Goal: Task Accomplishment & Management: Manage account settings

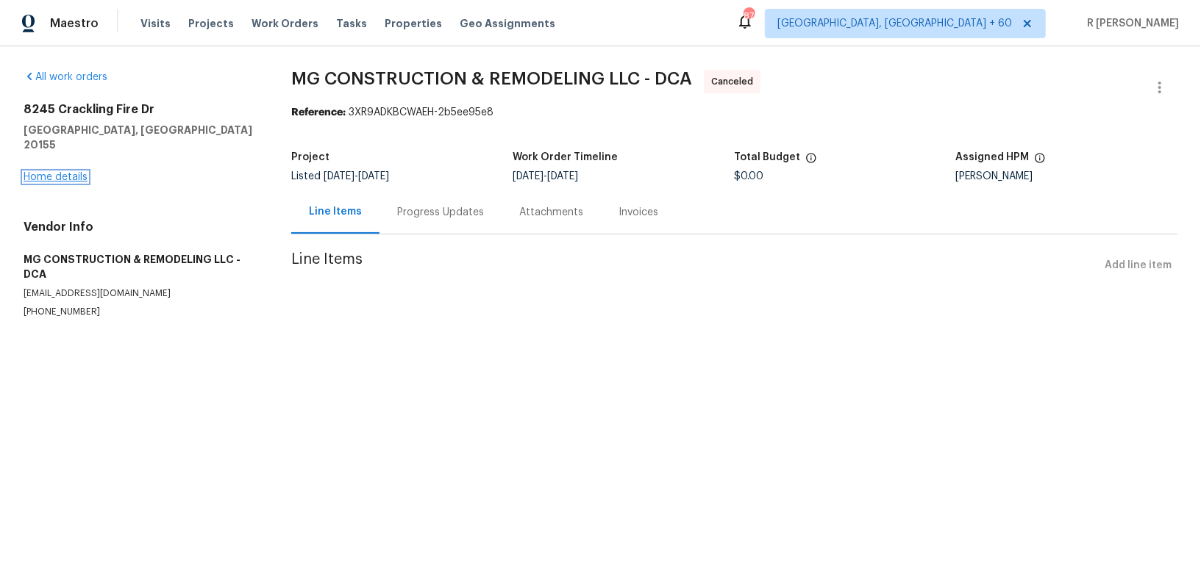
click at [62, 172] on link "Home details" at bounding box center [56, 177] width 64 height 10
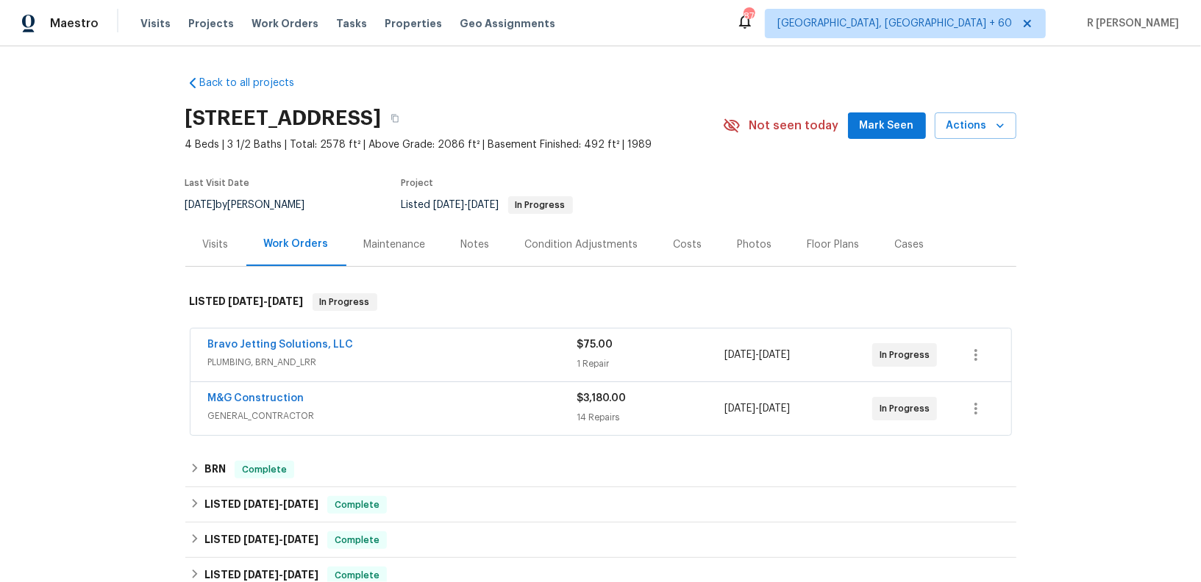
click at [279, 333] on div "Bravo Jetting Solutions, LLC PLUMBING, BRN_AND_LRR $75.00 1 Repair 8/28/2025 - …" at bounding box center [600, 355] width 821 height 53
click at [265, 343] on link "Bravo Jetting Solutions, LLC" at bounding box center [281, 345] width 146 height 10
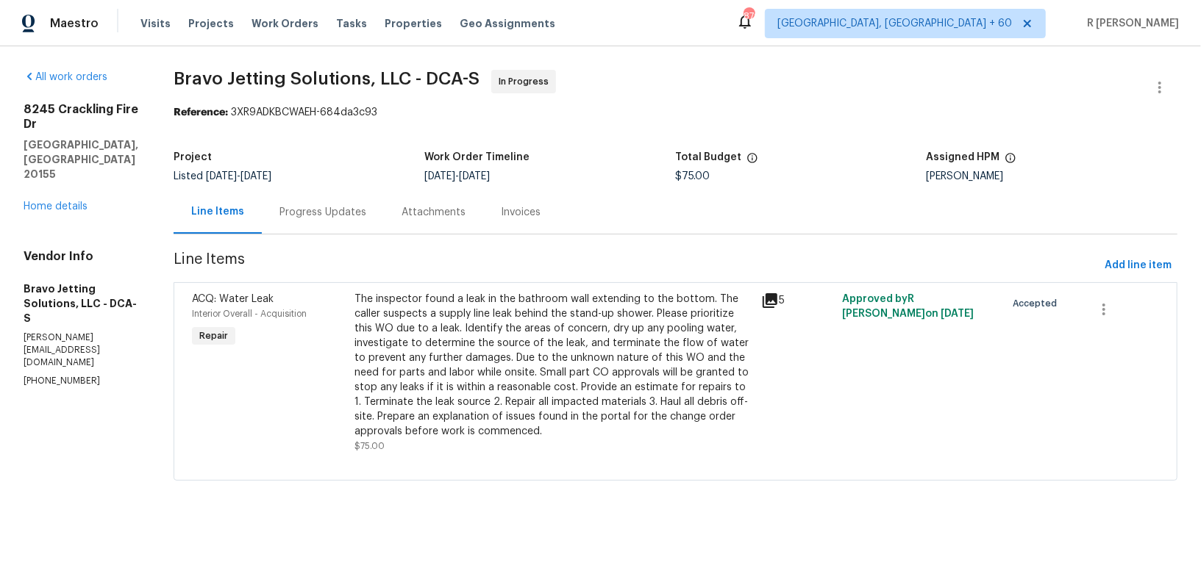
click at [441, 315] on div "The inspector found a leak in the bathroom wall extending to the bottom. The ca…" at bounding box center [553, 365] width 398 height 147
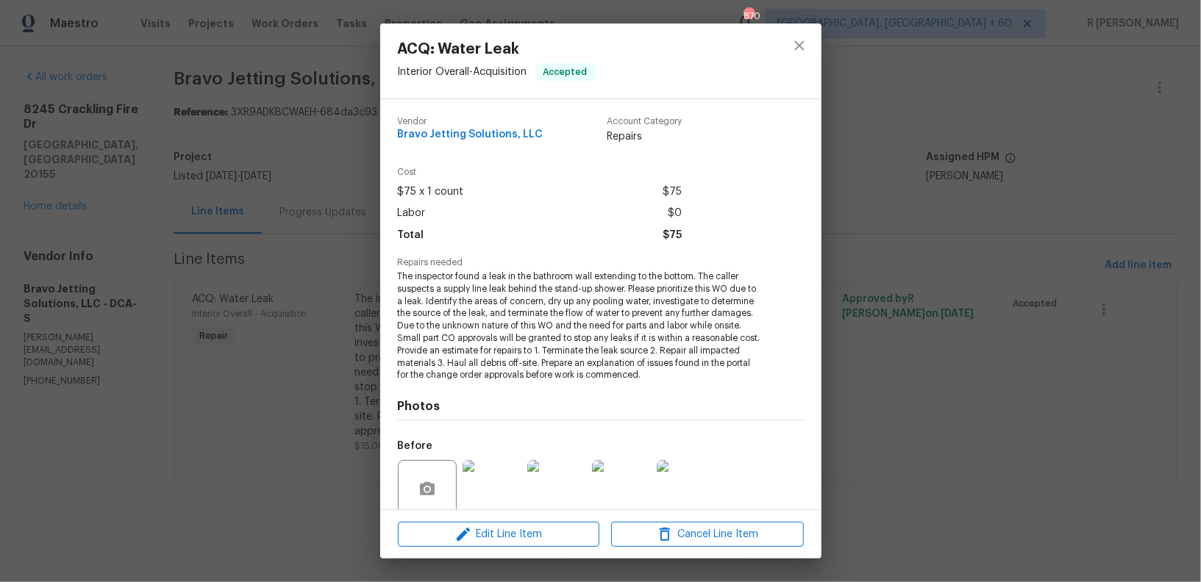
scroll to position [120, 0]
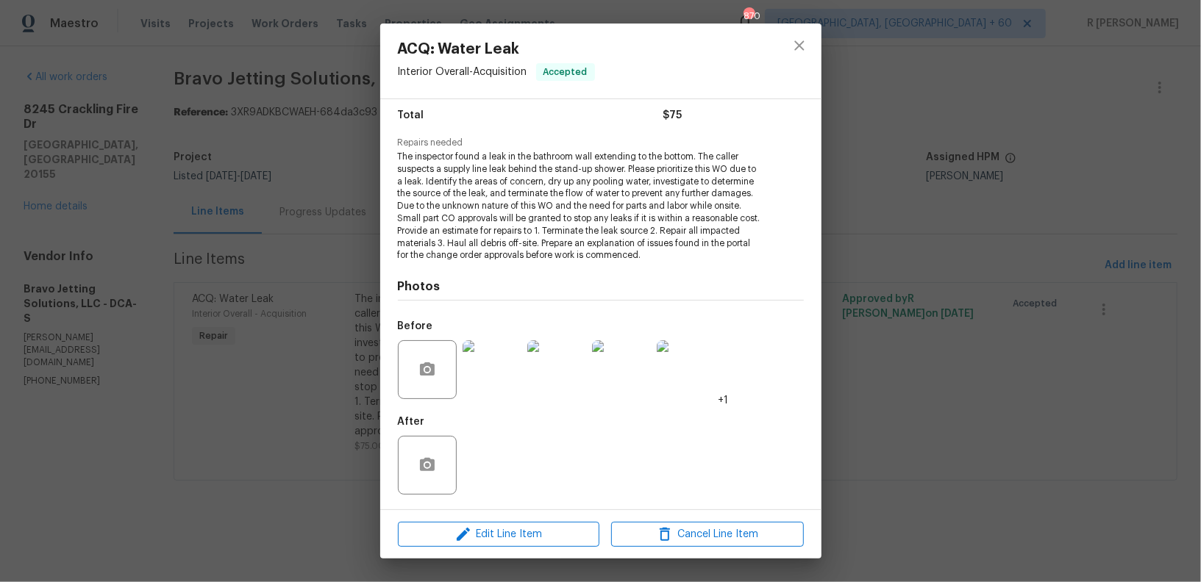
click at [501, 360] on img at bounding box center [492, 369] width 59 height 59
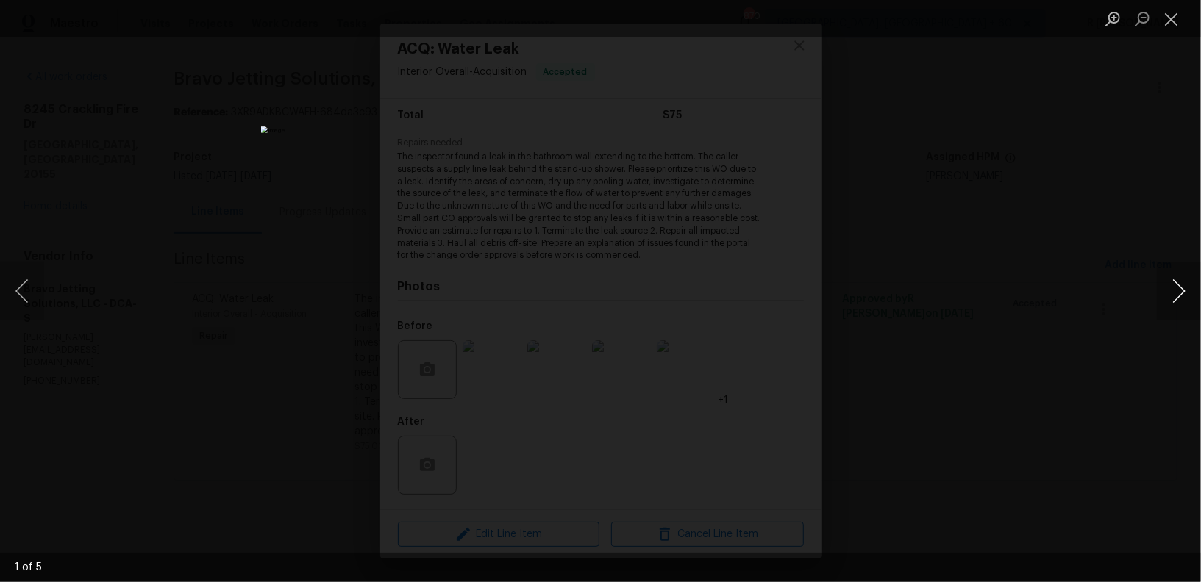
click at [1168, 290] on button "Next image" at bounding box center [1179, 291] width 44 height 59
click at [1172, 24] on button "Close lightbox" at bounding box center [1171, 19] width 29 height 26
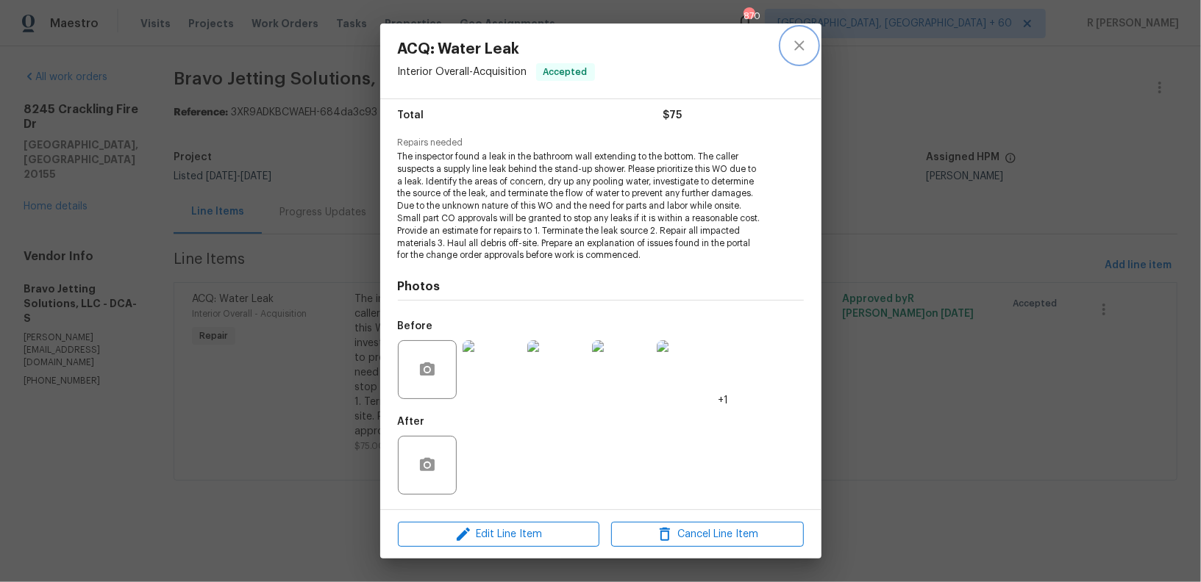
click at [792, 41] on icon "close" at bounding box center [799, 46] width 18 height 18
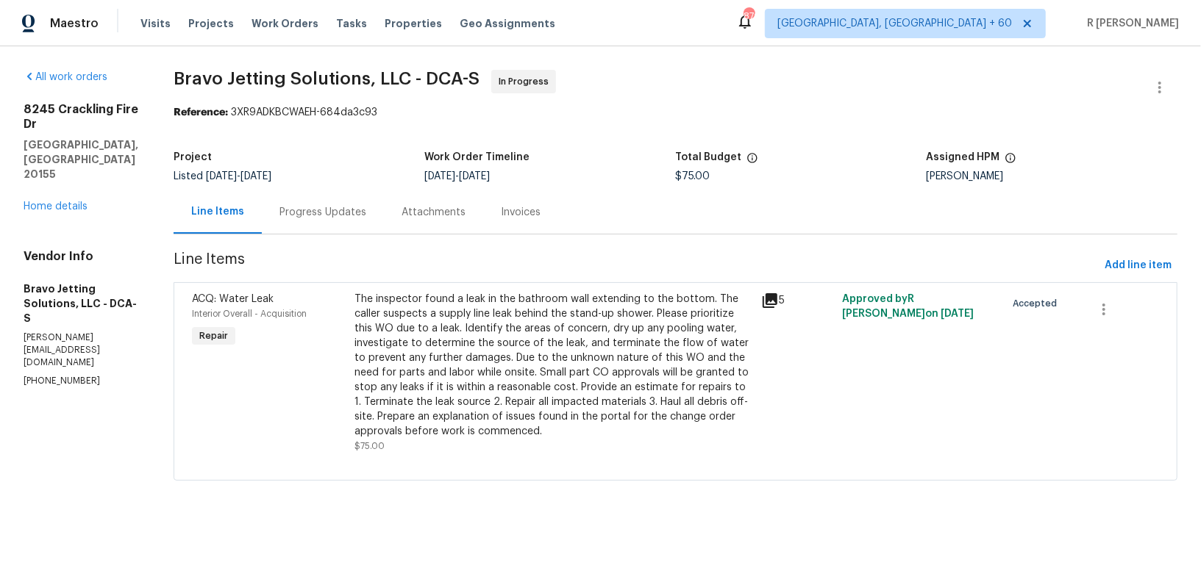
click at [338, 213] on div "Progress Updates" at bounding box center [322, 212] width 87 height 15
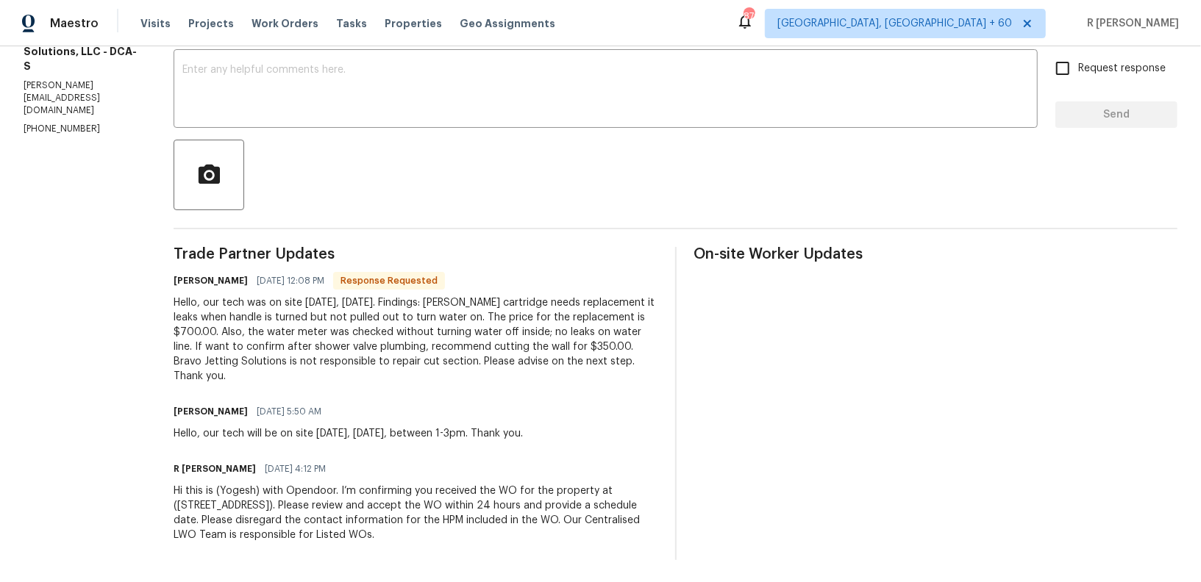
scroll to position [28, 0]
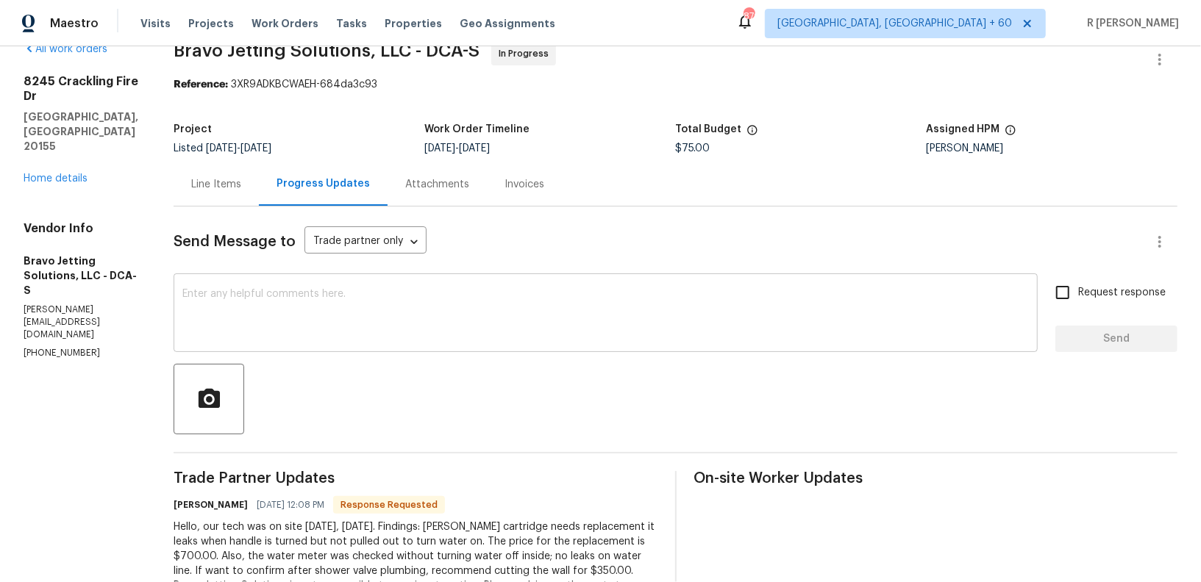
click at [334, 308] on textarea at bounding box center [605, 314] width 846 height 51
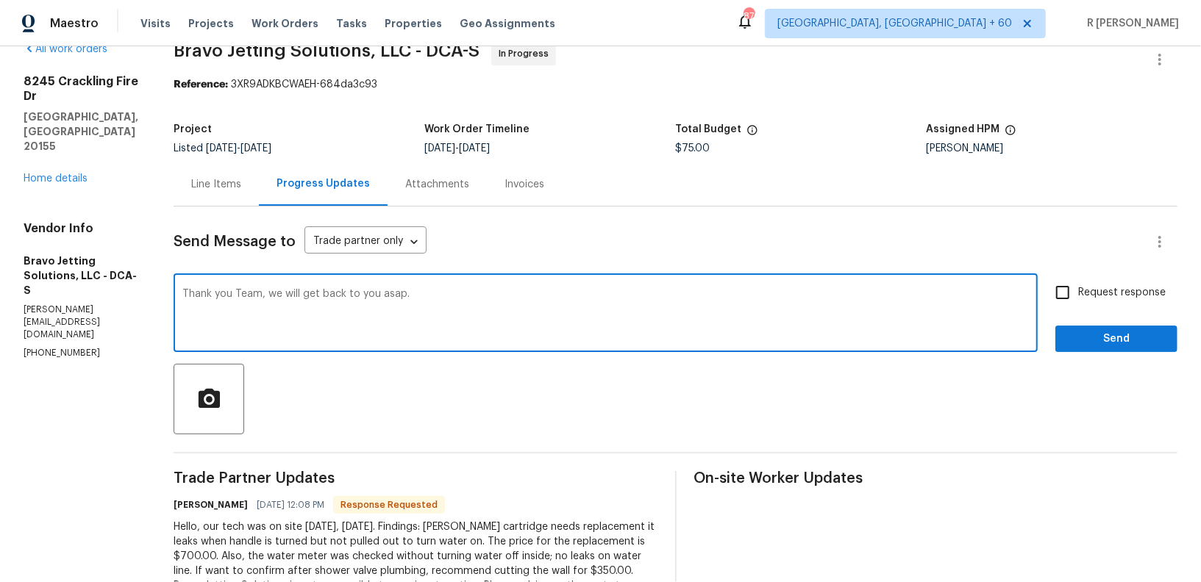
type textarea "Thank you Team, we will get back to you asap."
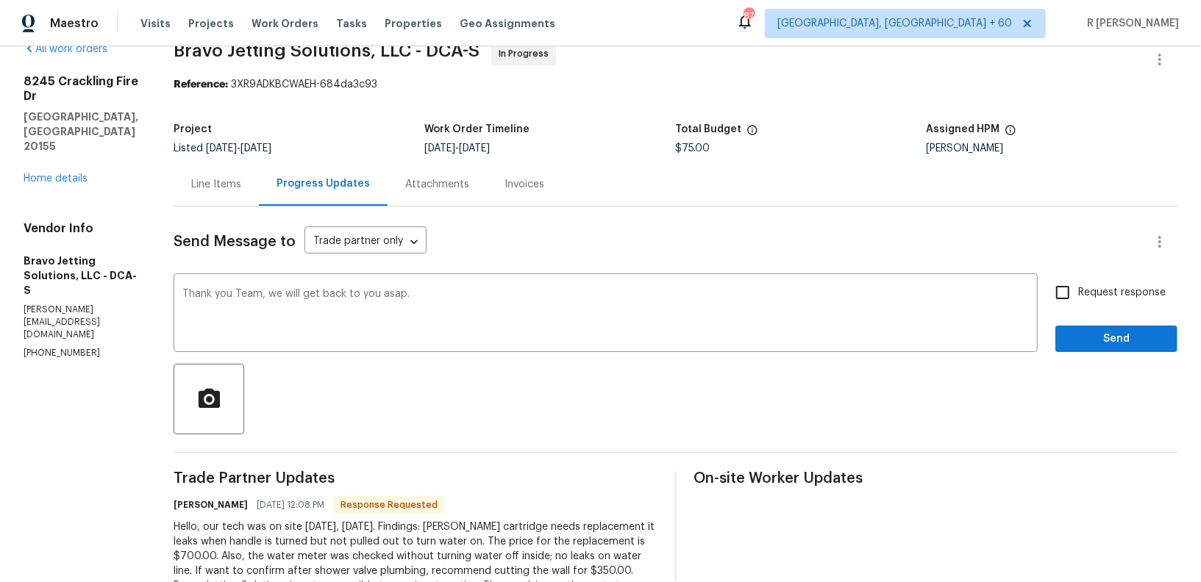
click at [1088, 292] on span "Request response" at bounding box center [1122, 292] width 88 height 15
click at [1078, 292] on input "Request response" at bounding box center [1062, 292] width 31 height 31
checkbox input "true"
click at [1080, 342] on span "Send" at bounding box center [1116, 339] width 99 height 18
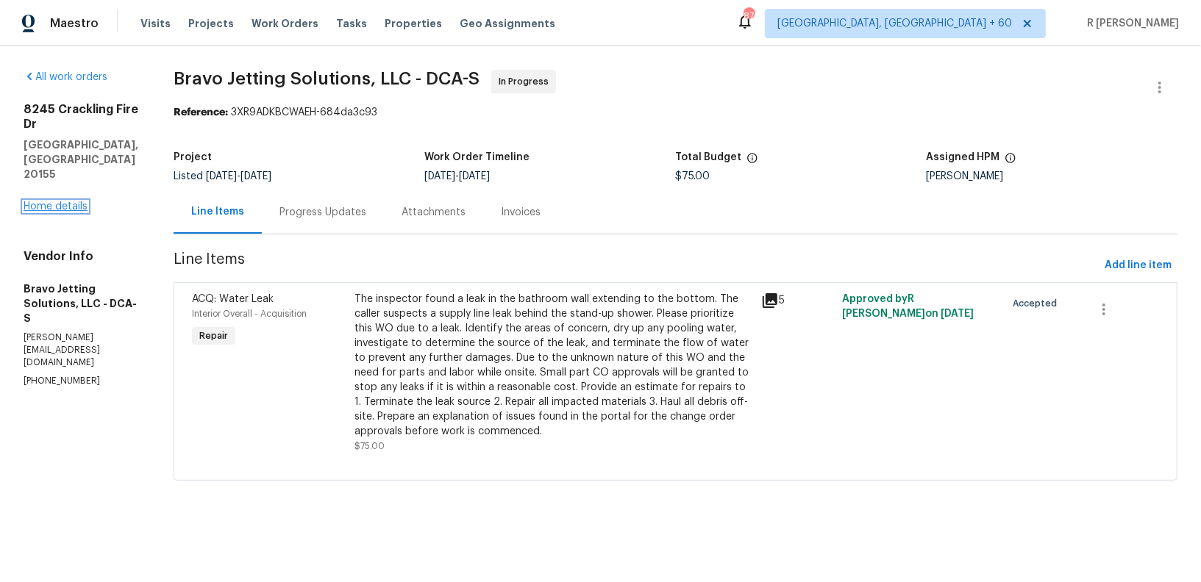
click at [47, 201] on link "Home details" at bounding box center [56, 206] width 64 height 10
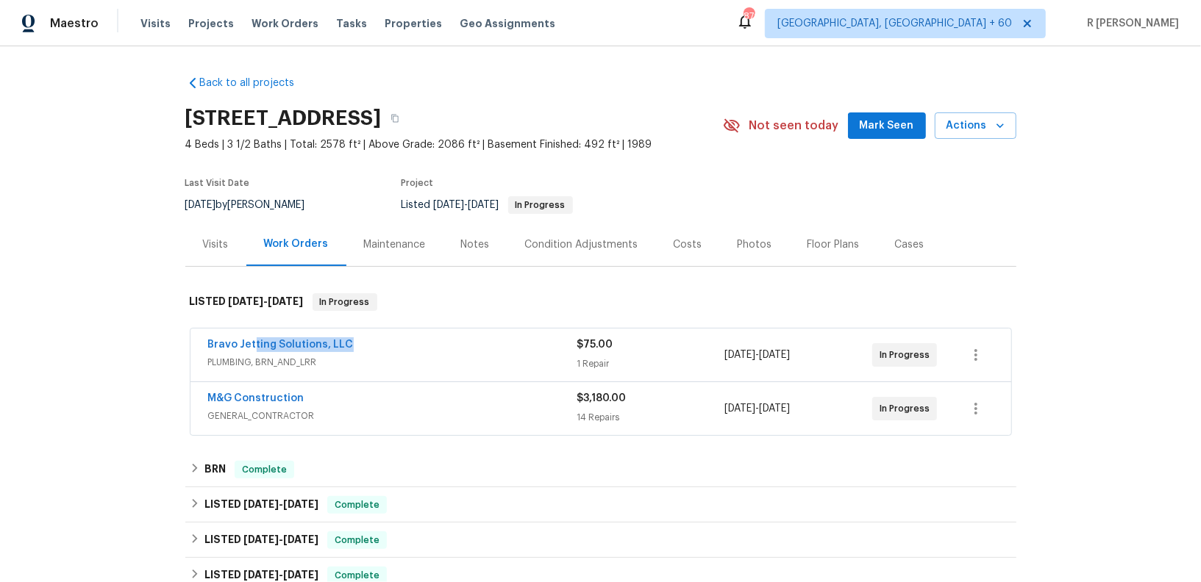
drag, startPoint x: 377, startPoint y: 338, endPoint x: 188, endPoint y: 338, distance: 189.7
click at [194, 338] on div "Bravo Jetting Solutions, LLC PLUMBING, BRN_AND_LRR $75.00 1 Repair 8/28/2025 - …" at bounding box center [600, 355] width 821 height 53
copy link "Bravo Jetting Solutions, LLC"
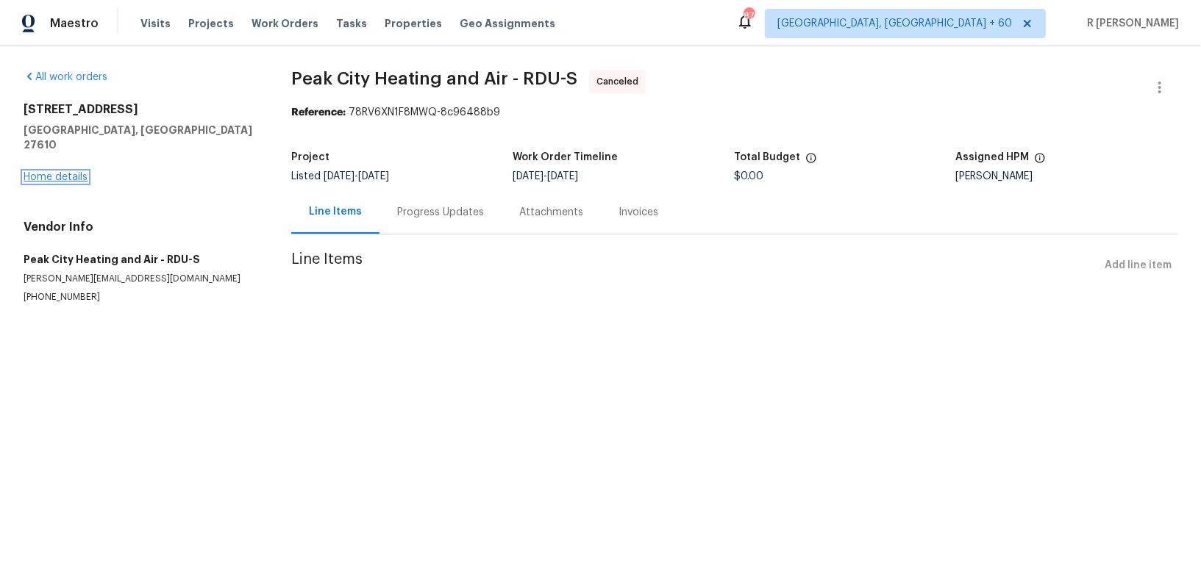
click at [54, 172] on link "Home details" at bounding box center [56, 177] width 64 height 10
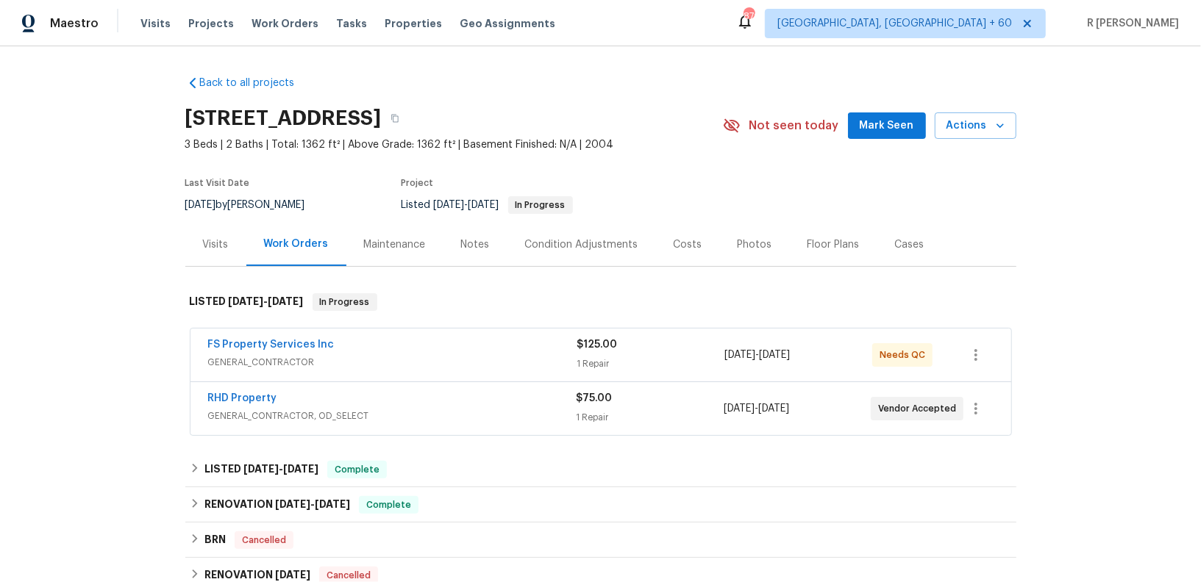
click at [374, 405] on div "RHD Property" at bounding box center [392, 400] width 368 height 18
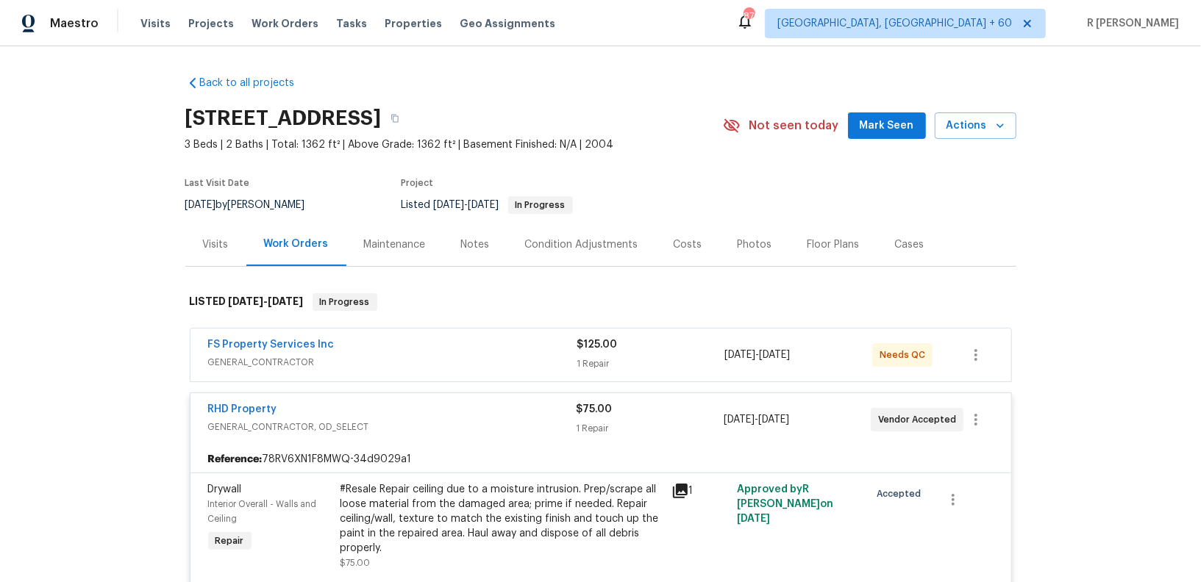
click at [418, 364] on span "GENERAL_CONTRACTOR" at bounding box center [392, 362] width 369 height 15
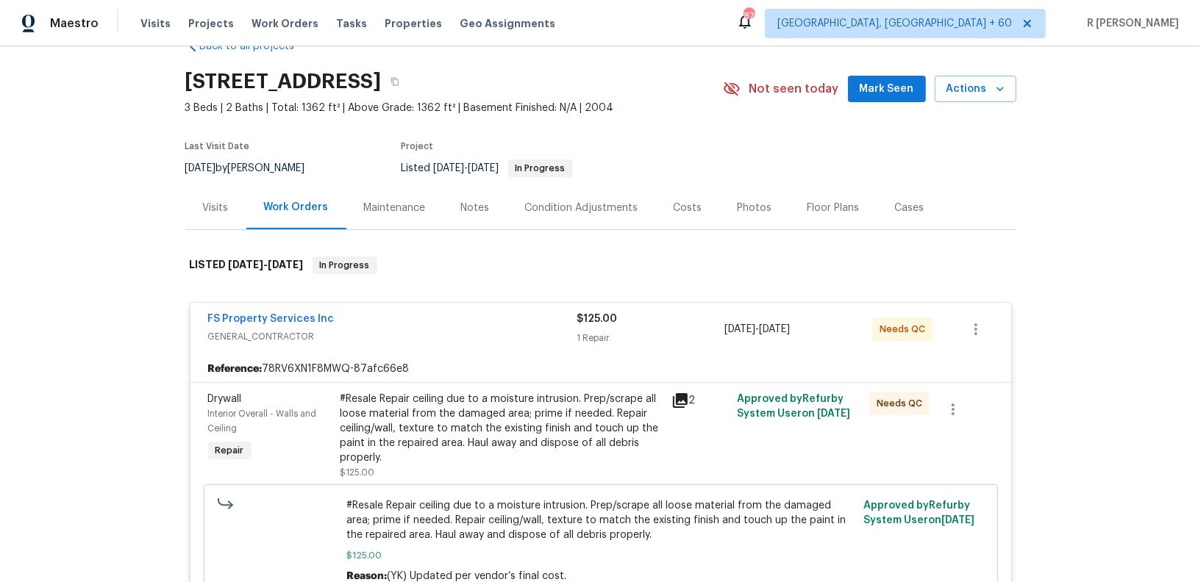
scroll to position [39, 0]
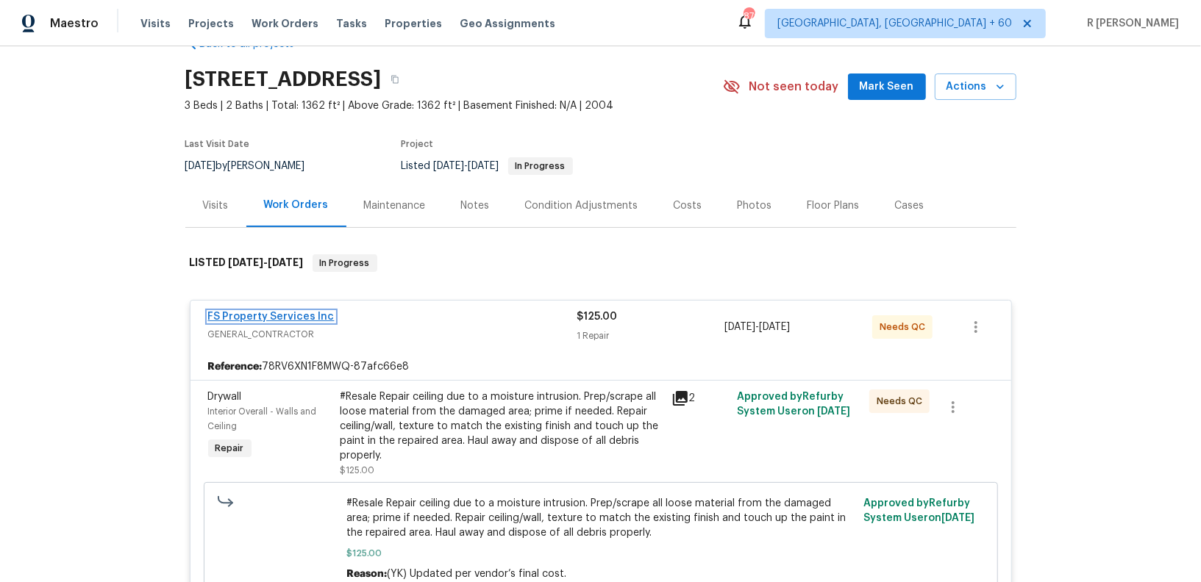
click at [242, 314] on link "FS Property Services Inc" at bounding box center [271, 317] width 126 height 10
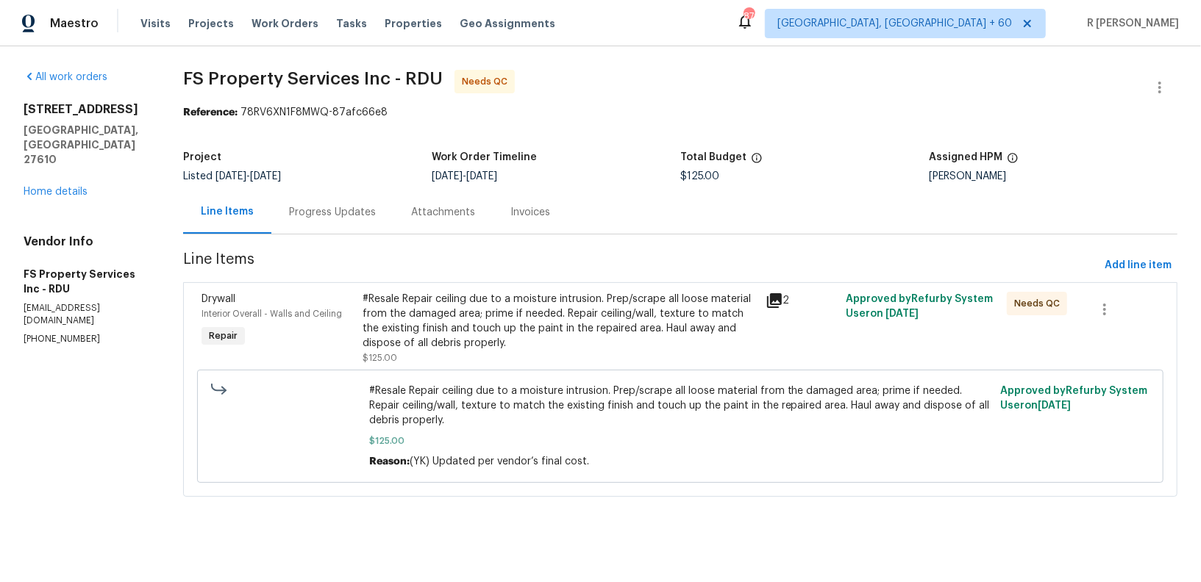
click at [326, 248] on section "FS Property Services Inc - RDU Needs QC Reference: 78RV6XN1F8MWQ-87afc66e8 Proj…" at bounding box center [680, 292] width 994 height 445
click at [339, 220] on div "Progress Updates" at bounding box center [332, 211] width 122 height 43
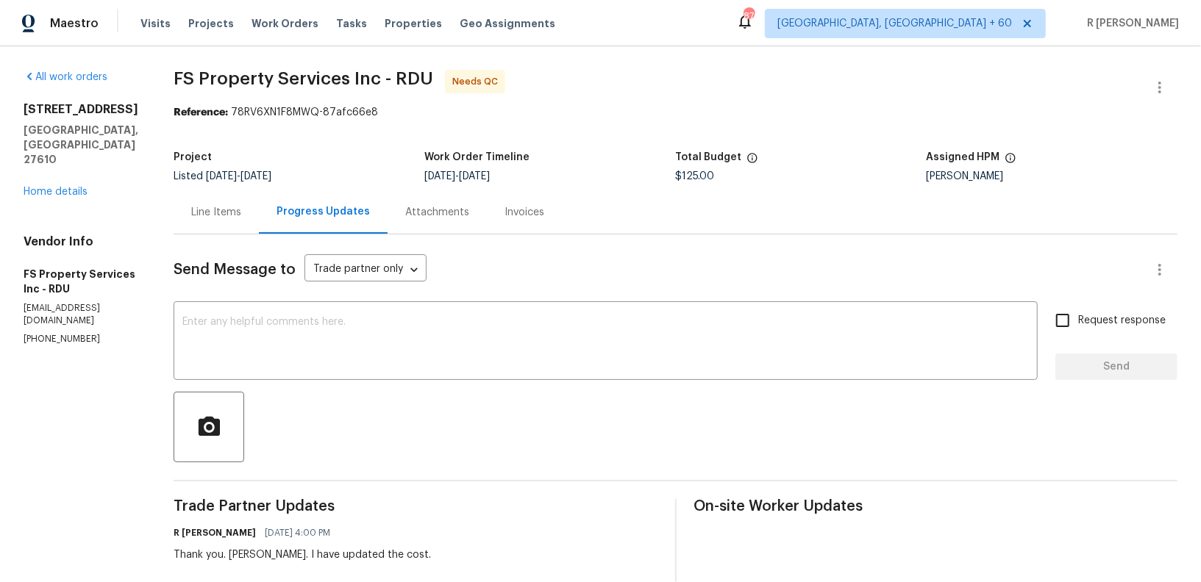
click at [241, 208] on div "Line Items" at bounding box center [216, 212] width 50 height 15
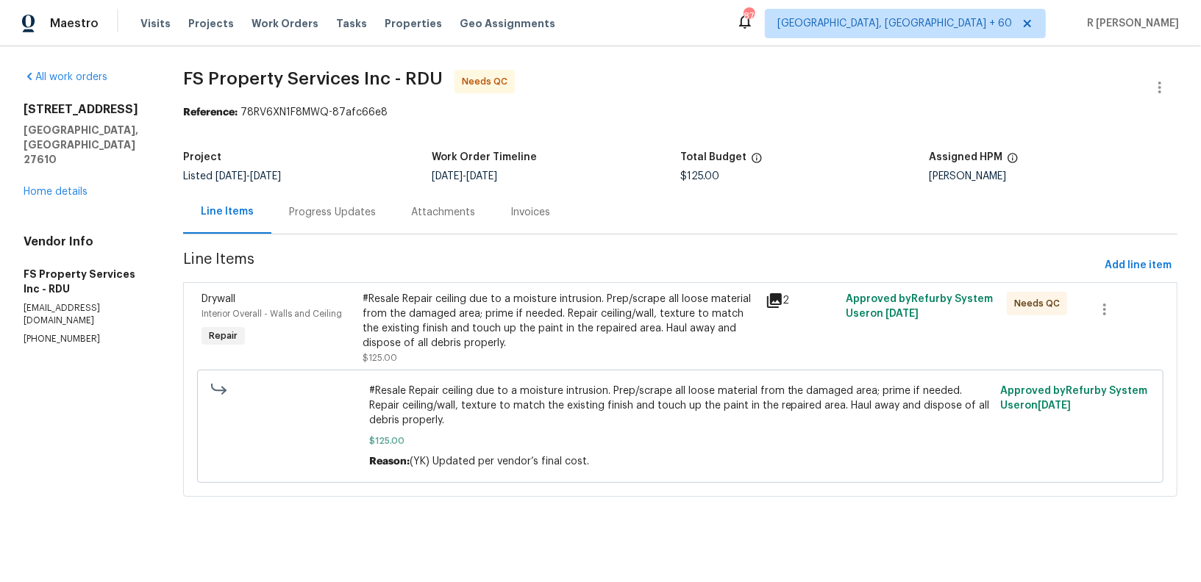
click at [526, 342] on div "#Resale Repair ceiling due to a moisture intrusion. Prep/scrape all loose mater…" at bounding box center [559, 321] width 393 height 59
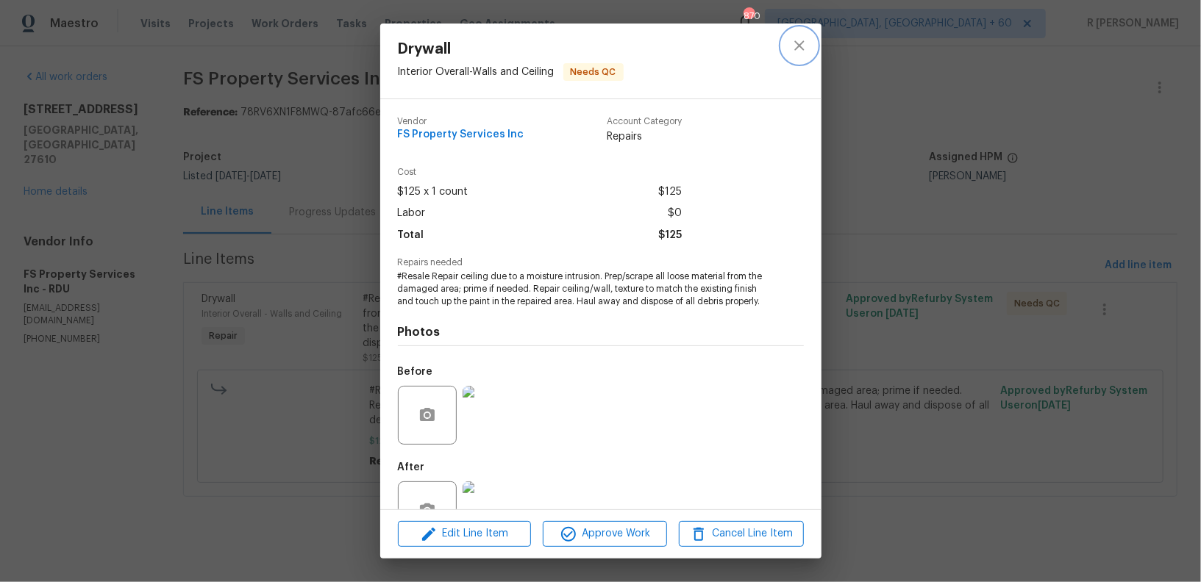
click at [788, 46] on button "close" at bounding box center [799, 45] width 35 height 35
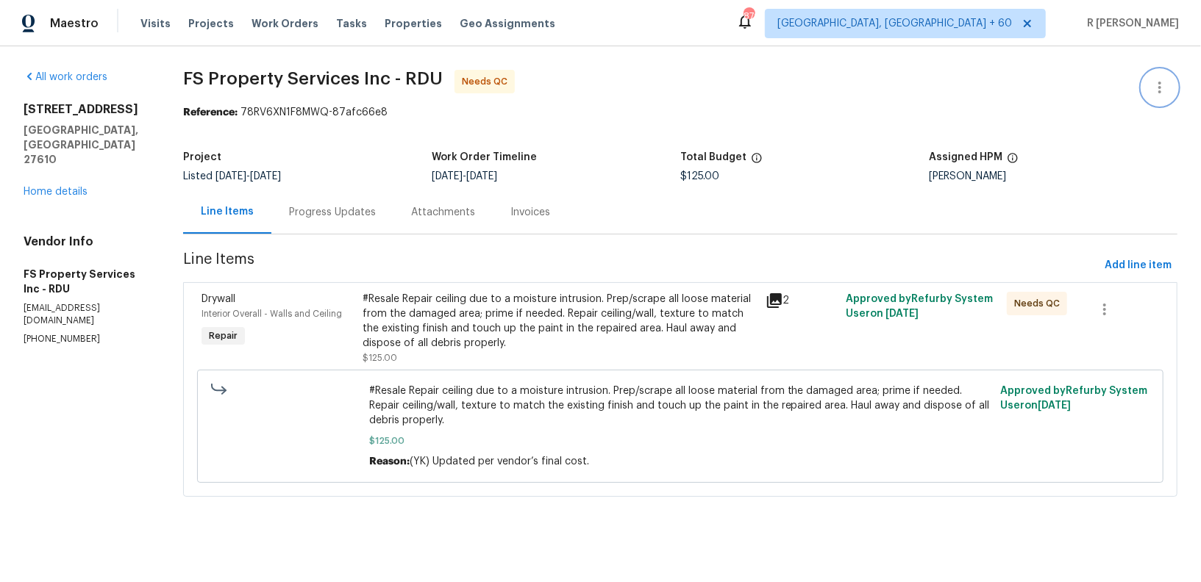
click at [1156, 88] on icon "button" at bounding box center [1160, 88] width 18 height 18
click at [1085, 83] on li "Edit" at bounding box center [1111, 87] width 159 height 24
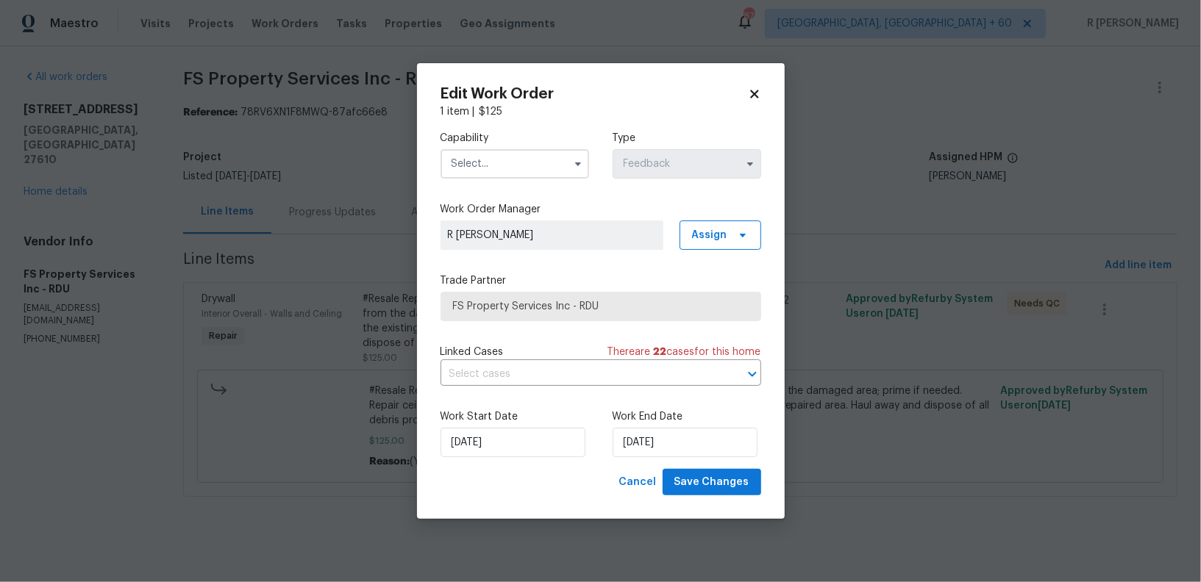
click at [493, 172] on input "text" at bounding box center [514, 163] width 149 height 29
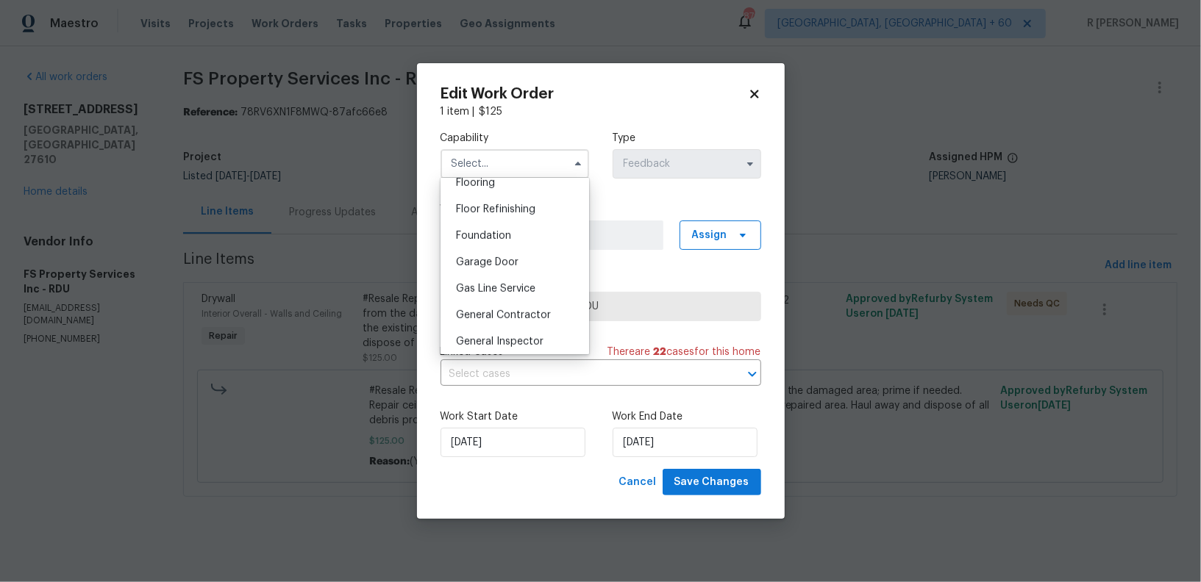
scroll to position [593, 0]
click at [499, 308] on span "General Contractor" at bounding box center [503, 304] width 95 height 10
type input "General Contractor"
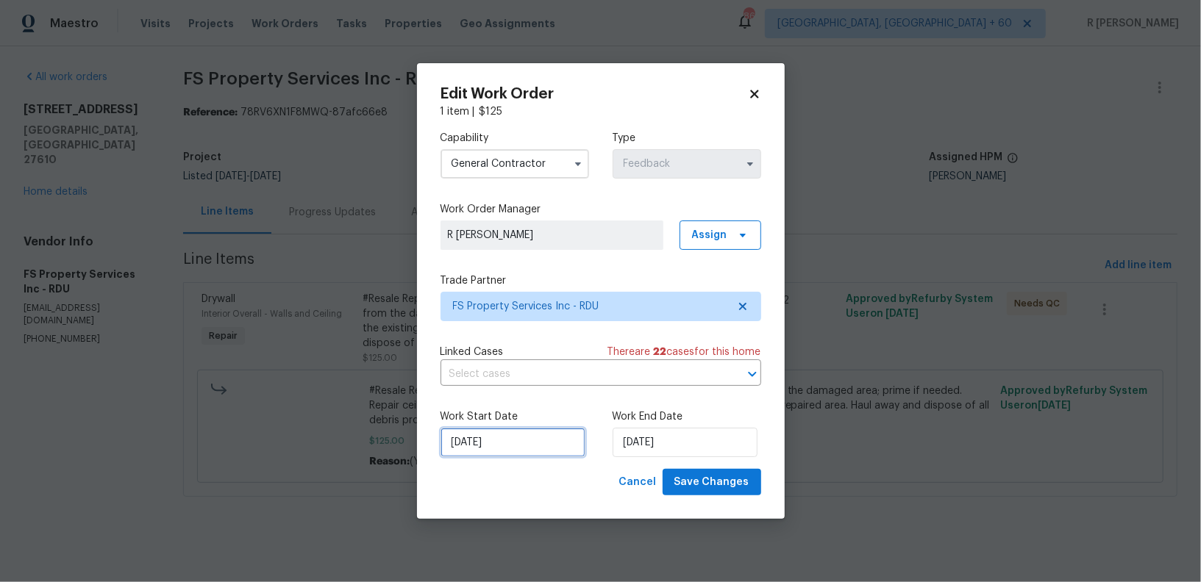
click at [458, 448] on input "[DATE]" at bounding box center [512, 442] width 145 height 29
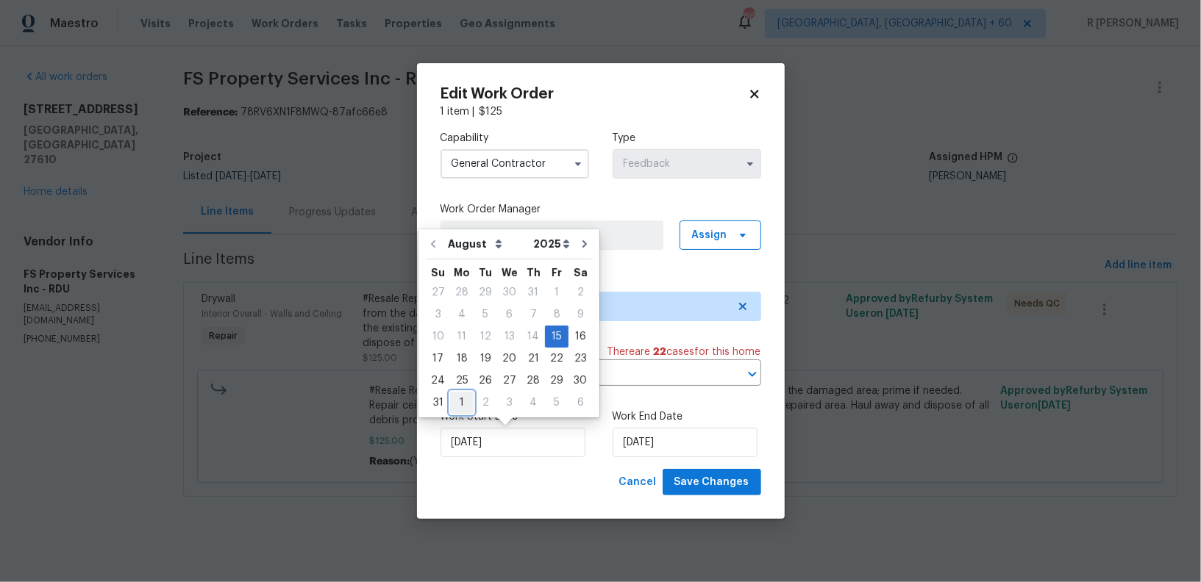
click at [461, 407] on div "1" at bounding box center [462, 403] width 24 height 21
type input "[DATE]"
select select "8"
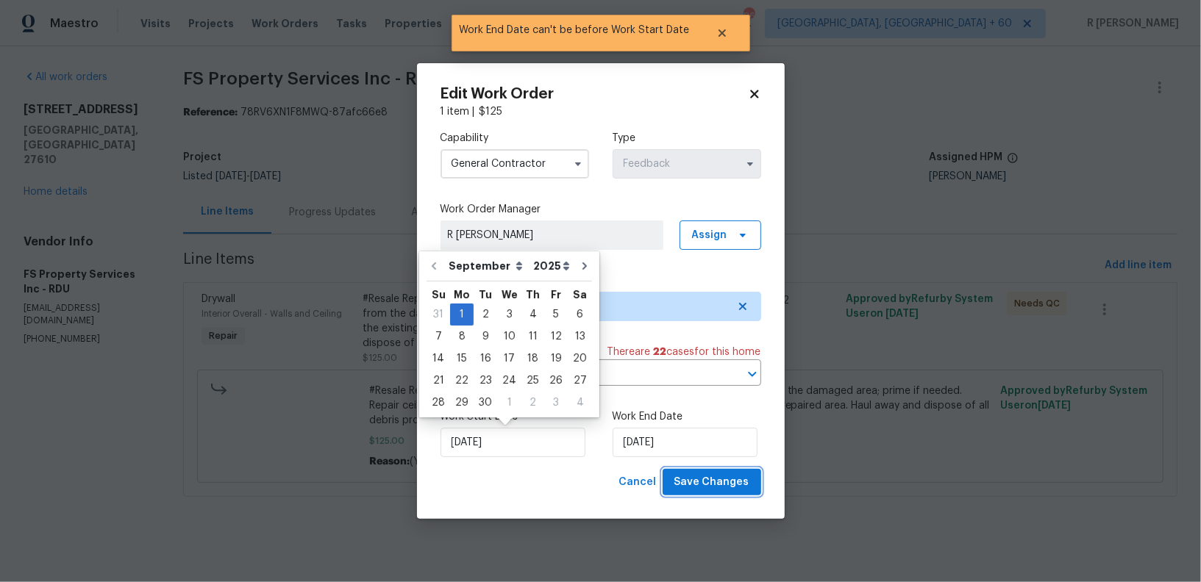
click at [743, 493] on button "Save Changes" at bounding box center [712, 482] width 99 height 27
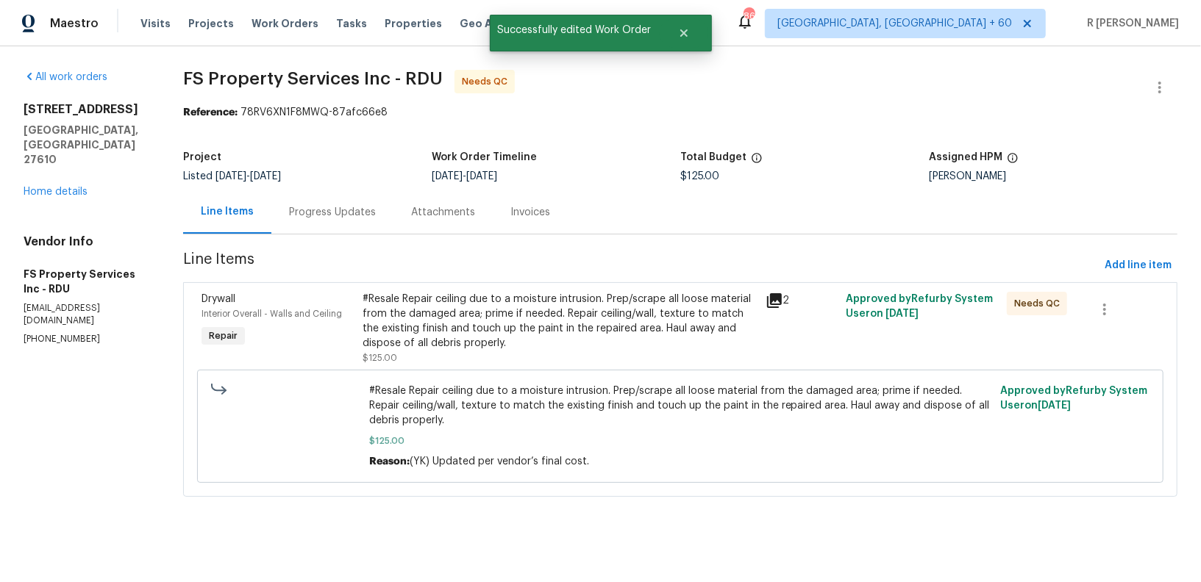
click at [540, 317] on div "#Resale Repair ceiling due to a moisture intrusion. Prep/scrape all loose mater…" at bounding box center [559, 321] width 393 height 59
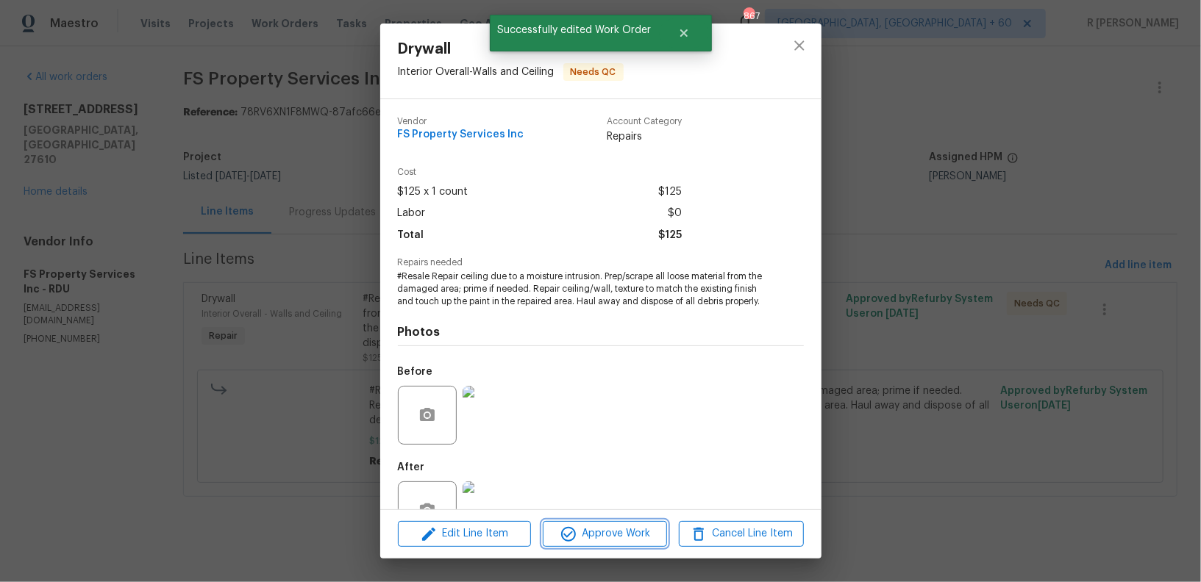
click at [593, 535] on span "Approve Work" at bounding box center [604, 534] width 115 height 18
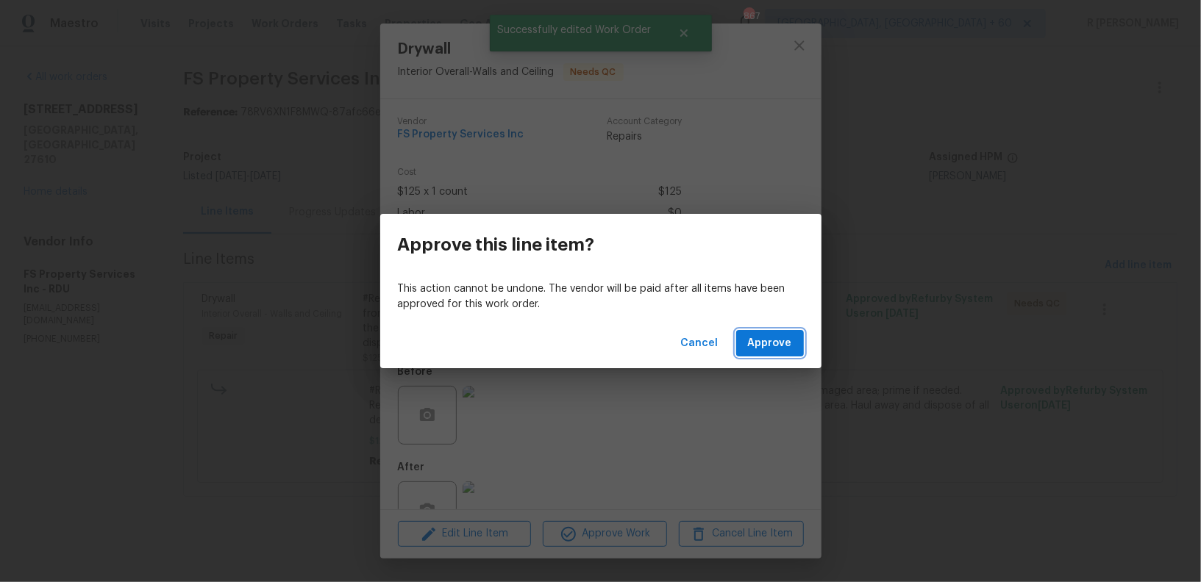
click at [771, 345] on span "Approve" at bounding box center [770, 344] width 44 height 18
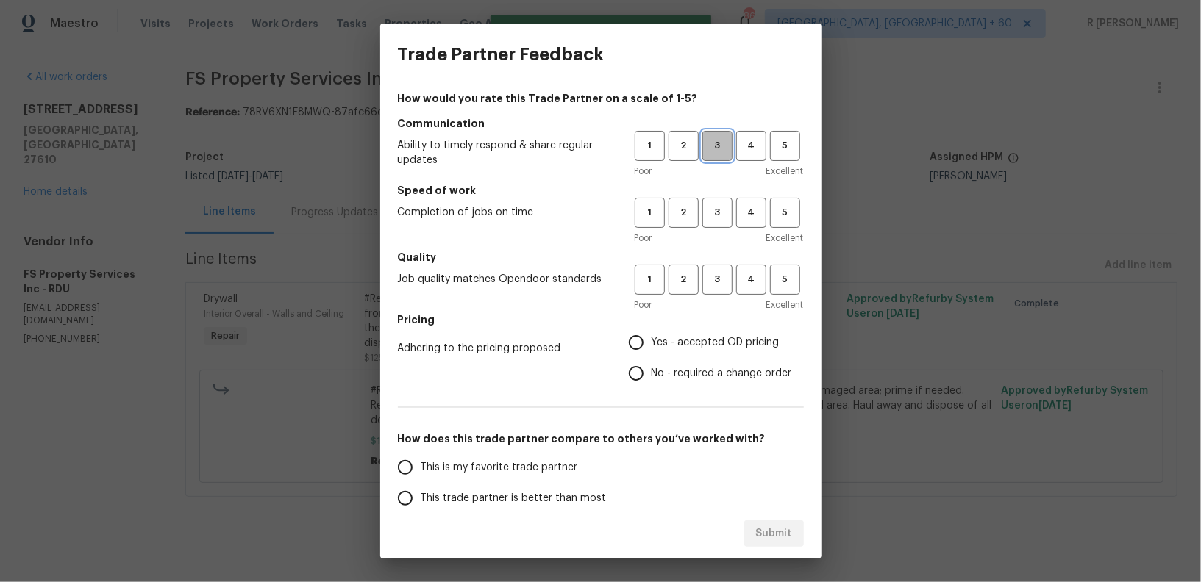
click at [705, 146] on span "3" at bounding box center [717, 146] width 27 height 17
click at [710, 224] on button "3" at bounding box center [717, 213] width 30 height 30
click at [718, 296] on div "1 2 3 4 5 Poor Excellent" at bounding box center [719, 289] width 169 height 48
click at [721, 280] on span "3" at bounding box center [717, 279] width 27 height 17
click at [665, 385] on label "No - required a change order" at bounding box center [706, 373] width 171 height 31
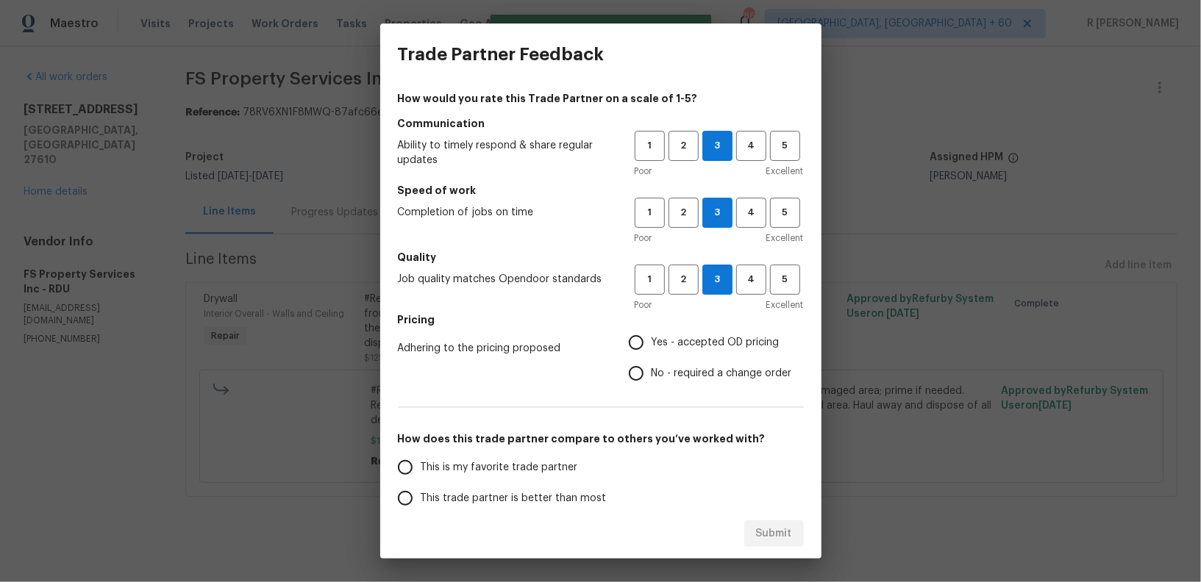
click at [651, 385] on input "No - required a change order" at bounding box center [636, 373] width 31 height 31
radio input "true"
click at [536, 503] on span "This trade partner is better than most" at bounding box center [514, 498] width 186 height 15
click at [421, 503] on input "This trade partner is better than most" at bounding box center [405, 498] width 31 height 31
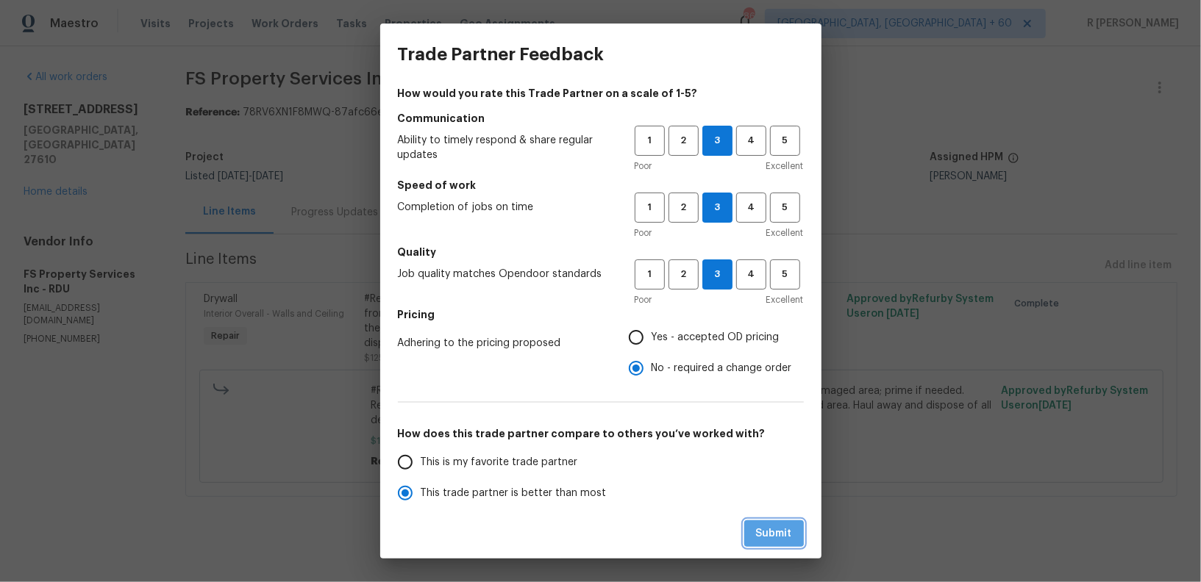
click at [749, 532] on button "Submit" at bounding box center [774, 534] width 60 height 27
radio input "true"
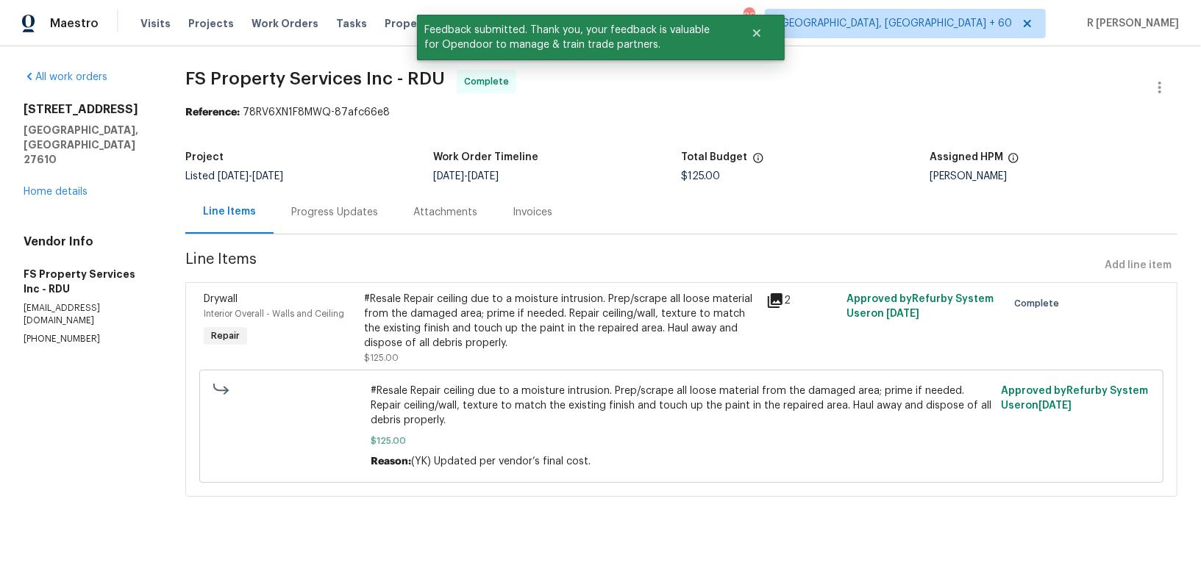
click at [298, 212] on div "Progress Updates" at bounding box center [335, 211] width 122 height 43
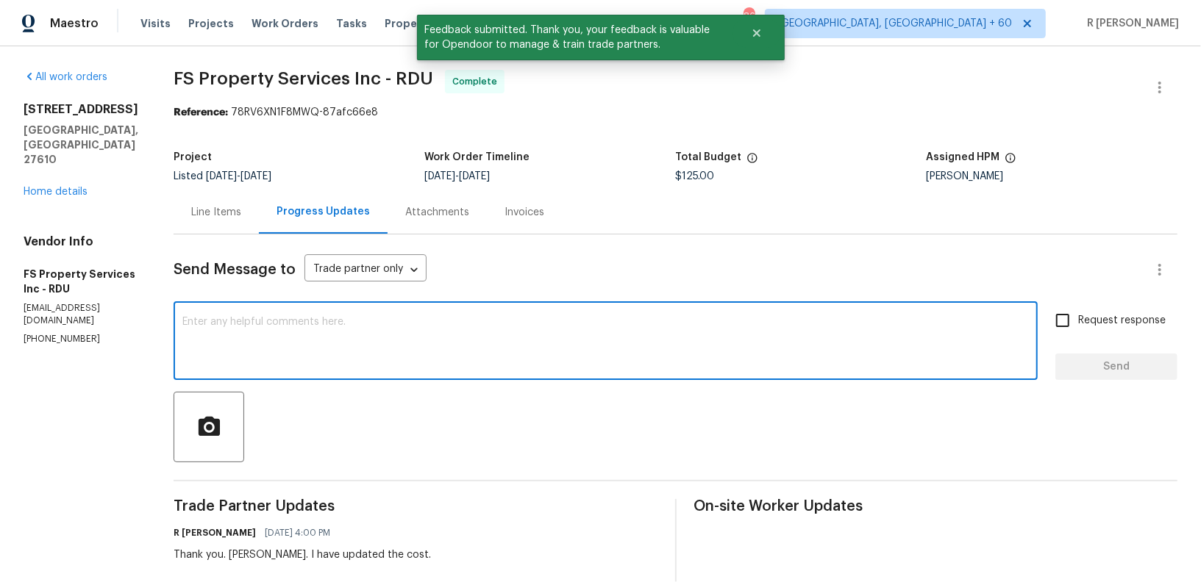
click at [468, 364] on textarea at bounding box center [605, 342] width 846 height 51
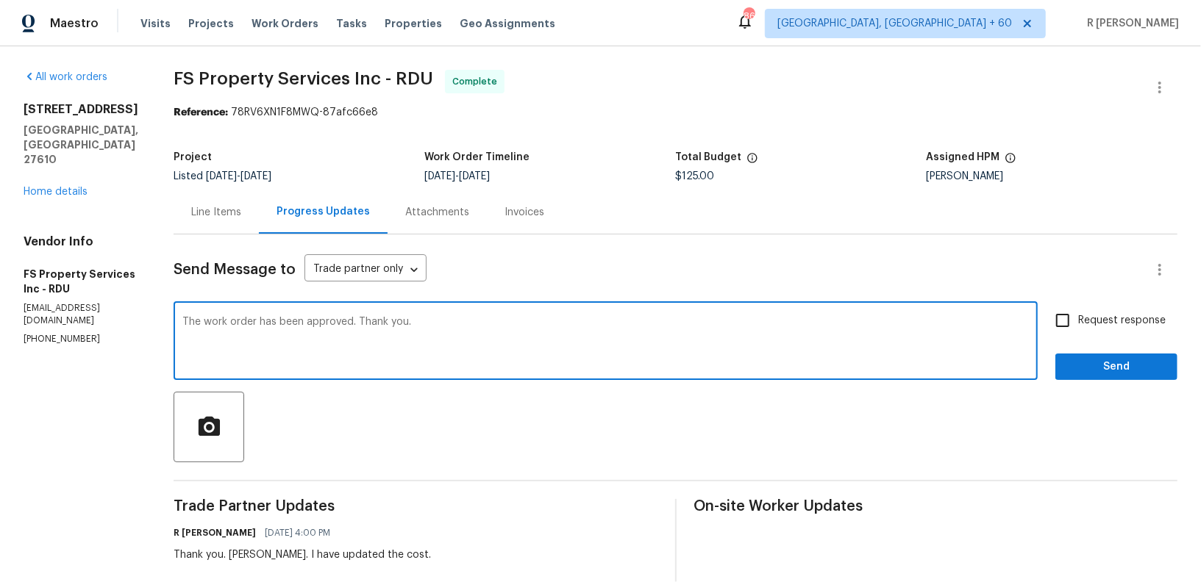
type textarea "The work order has been approved. Thank you."
click at [1132, 371] on span "Send" at bounding box center [1116, 367] width 99 height 18
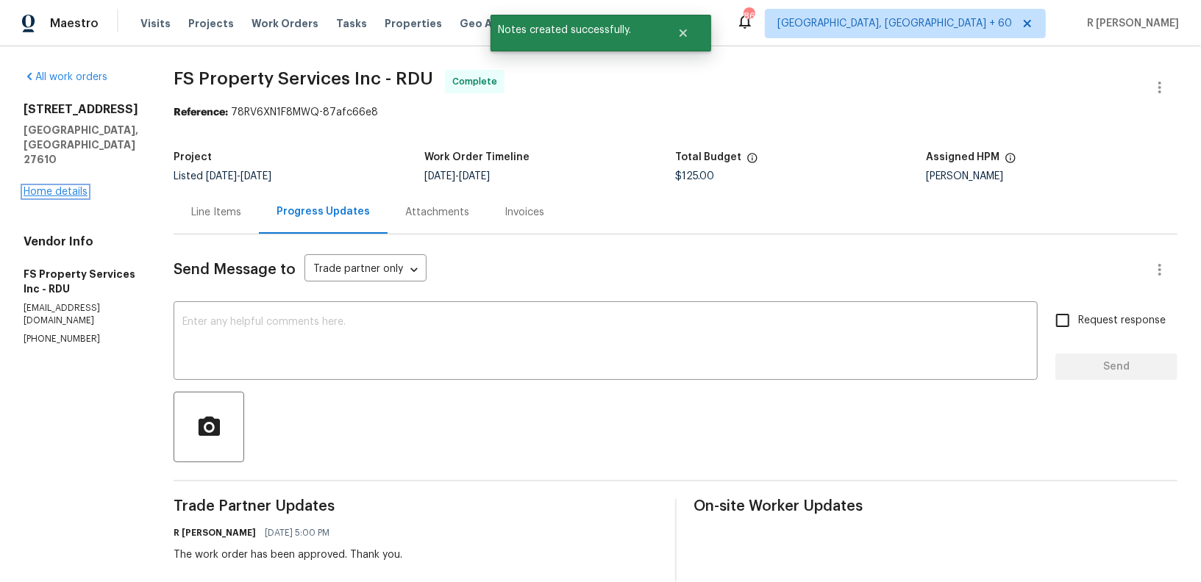
click at [55, 187] on link "Home details" at bounding box center [56, 192] width 64 height 10
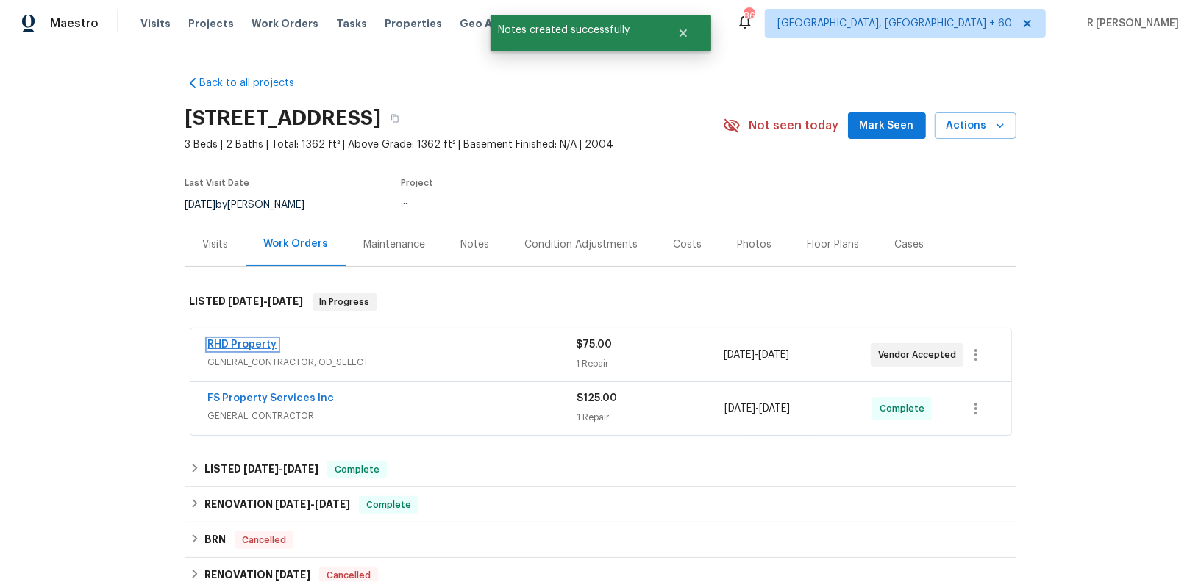
click at [246, 344] on link "RHD Property" at bounding box center [242, 345] width 69 height 10
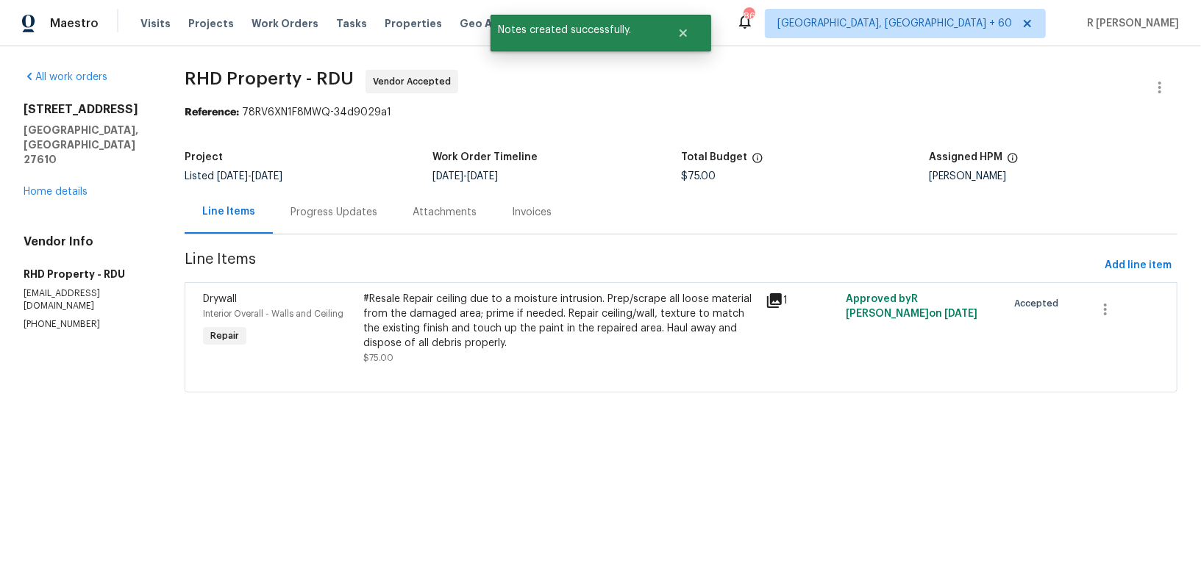
click at [293, 227] on div "Progress Updates" at bounding box center [334, 211] width 122 height 43
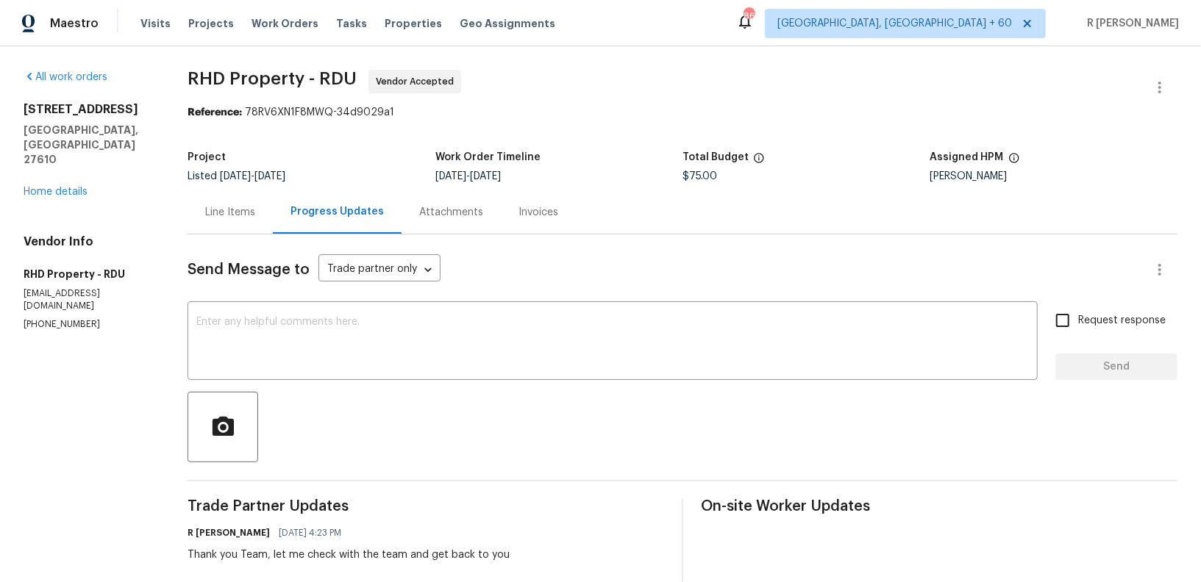
click at [249, 199] on div "Line Items" at bounding box center [230, 211] width 85 height 43
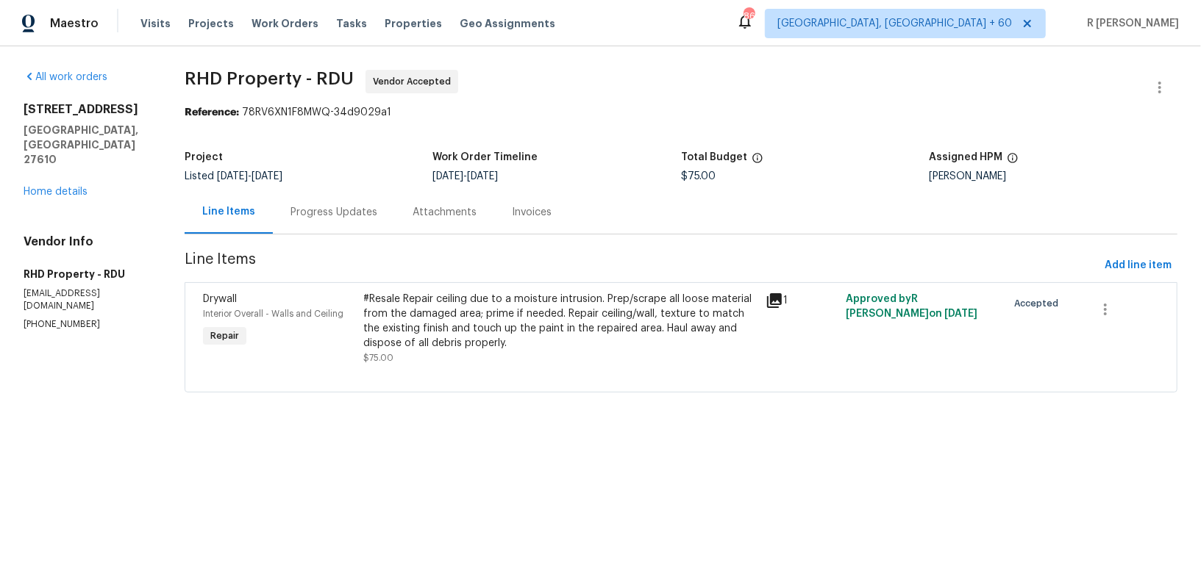
click at [768, 295] on div "1" at bounding box center [801, 329] width 80 height 82
click at [776, 300] on icon at bounding box center [774, 300] width 15 height 15
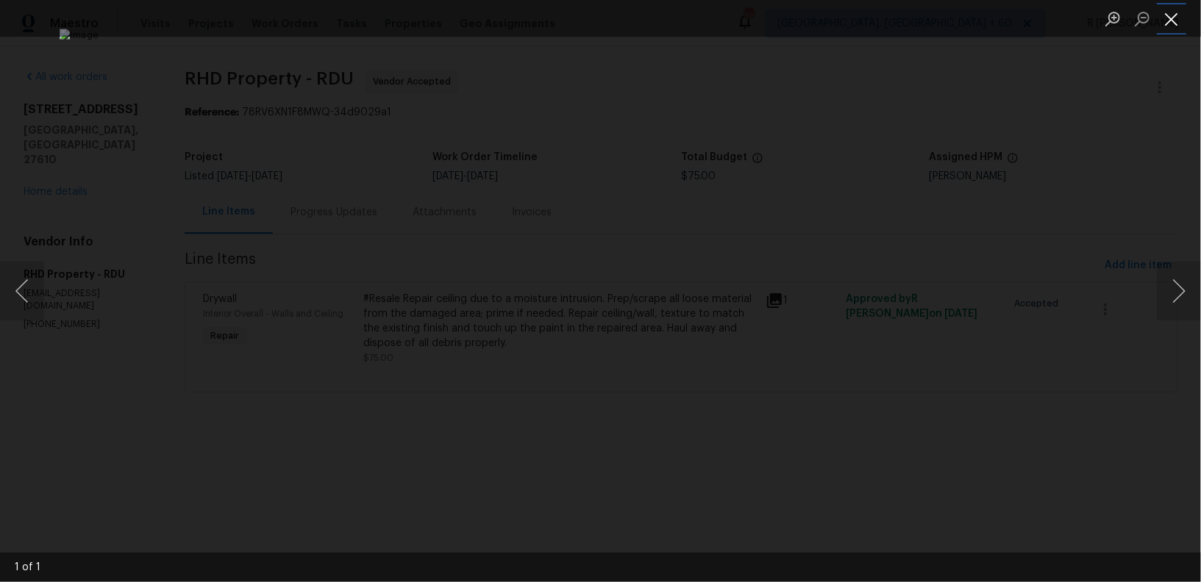
click at [1170, 25] on button "Close lightbox" at bounding box center [1171, 19] width 29 height 26
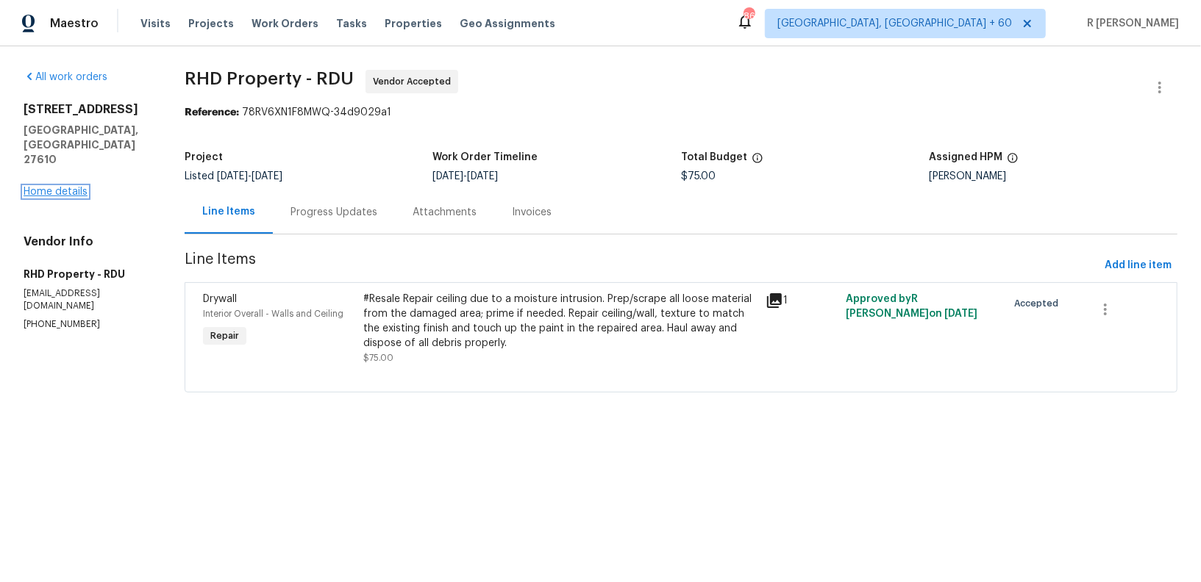
click at [36, 187] on link "Home details" at bounding box center [56, 192] width 64 height 10
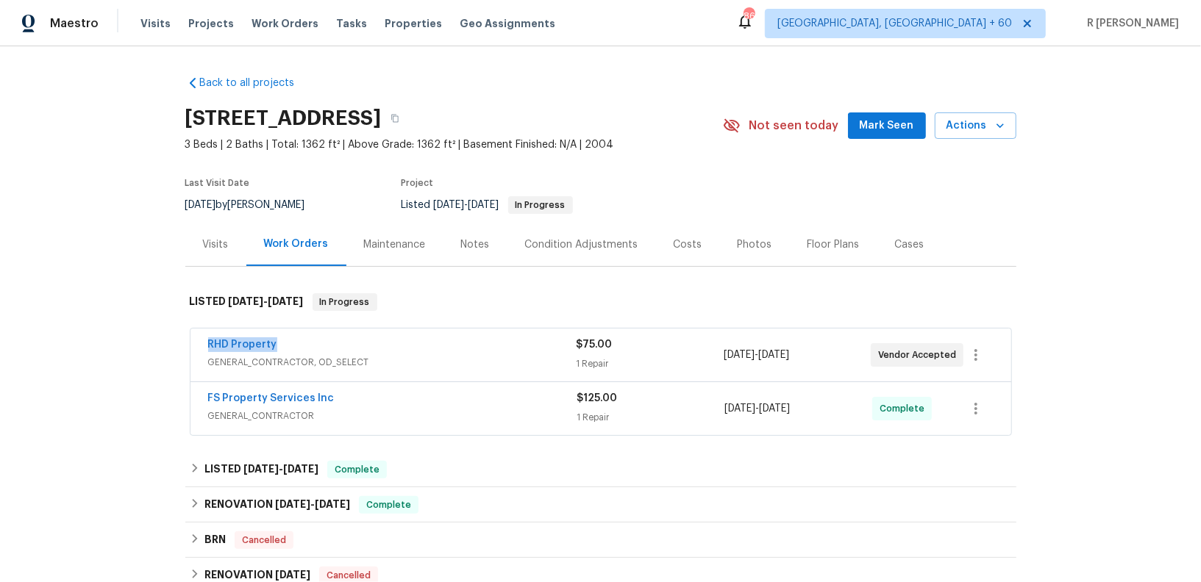
drag, startPoint x: 288, startPoint y: 343, endPoint x: 96, endPoint y: 343, distance: 191.9
click at [96, 343] on div "Back to all projects [STREET_ADDRESS] 3 Beds | 2 Baths | Total: 1362 ft² | Abov…" at bounding box center [600, 314] width 1201 height 536
copy link "RHD Property"
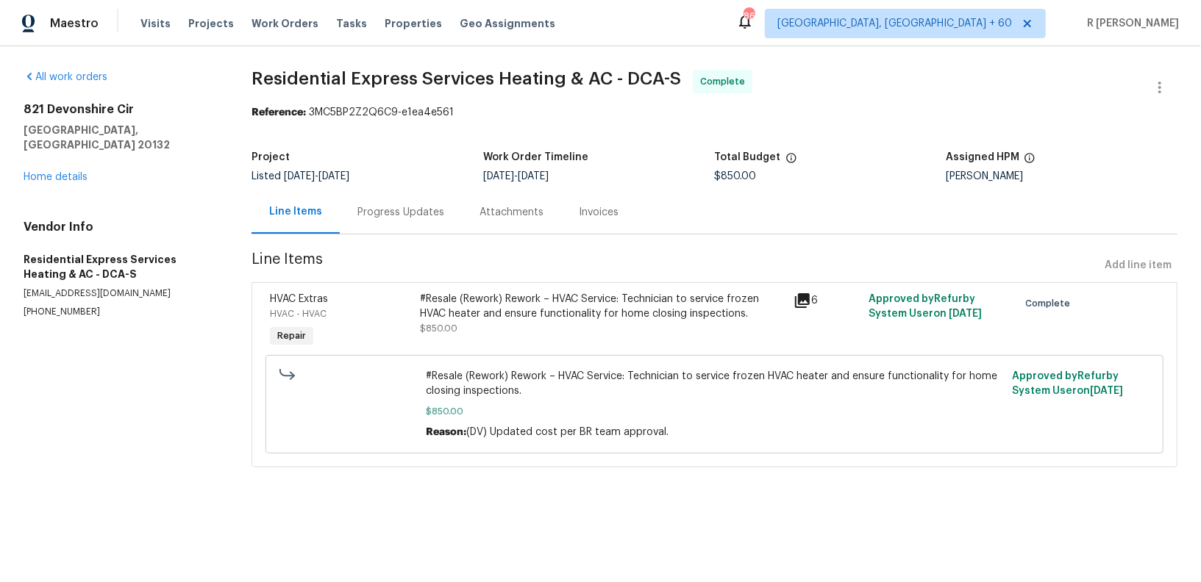
click at [395, 205] on div "Progress Updates" at bounding box center [400, 212] width 87 height 15
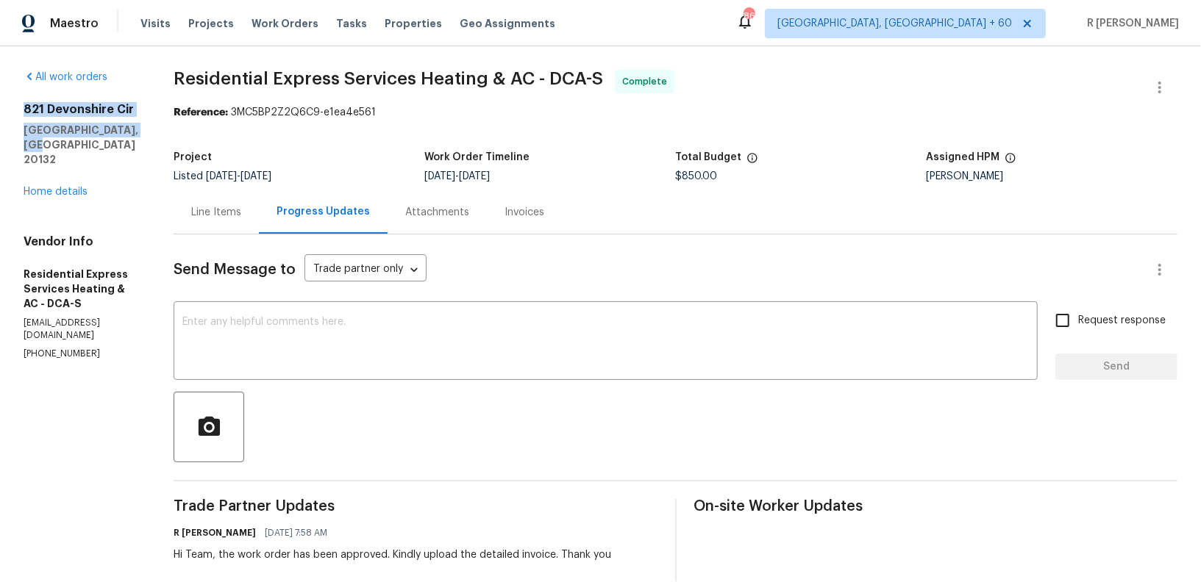
drag, startPoint x: 137, startPoint y: 132, endPoint x: 4, endPoint y: 104, distance: 135.4
copy div "821 Devonshire Cir Purcellville, VA 20132"
click at [230, 205] on div "Line Items" at bounding box center [216, 212] width 50 height 15
